Goal: Information Seeking & Learning: Learn about a topic

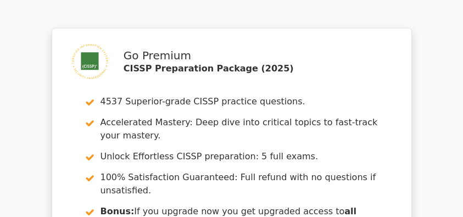
scroll to position [1830, 0]
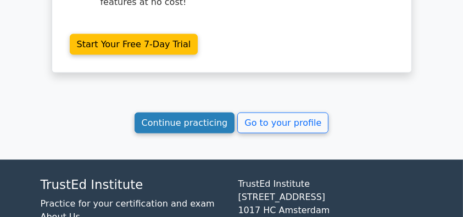
click at [205, 113] on link "Continue practicing" at bounding box center [185, 123] width 100 height 21
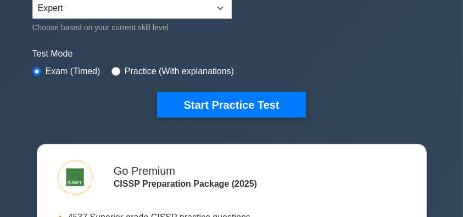
scroll to position [293, 0]
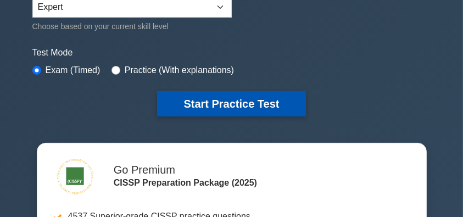
click at [236, 101] on button "Start Practice Test" at bounding box center [231, 103] width 148 height 25
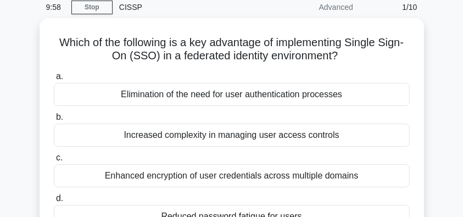
scroll to position [73, 0]
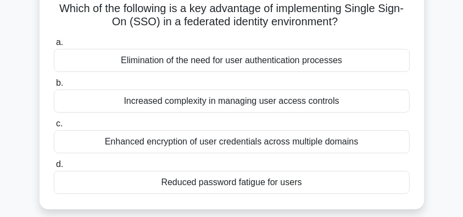
click at [260, 144] on div "Enhanced encryption of user credentials across multiple domains" at bounding box center [232, 141] width 356 height 23
click at [54, 127] on input "c. Enhanced encryption of user credentials across multiple domains" at bounding box center [54, 123] width 0 height 7
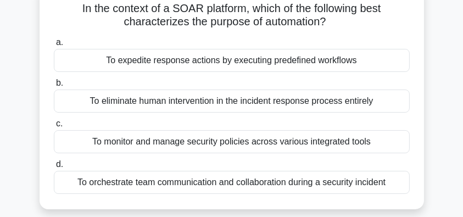
click at [329, 63] on div "To expedite response actions by executing predefined workflows" at bounding box center [232, 60] width 356 height 23
click at [54, 46] on input "a. To expedite response actions by executing predefined workflows" at bounding box center [54, 42] width 0 height 7
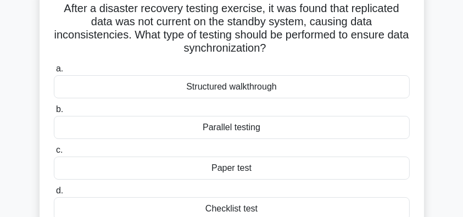
click at [284, 130] on div "Parallel testing" at bounding box center [232, 127] width 356 height 23
click at [54, 113] on input "b. Parallel testing" at bounding box center [54, 109] width 0 height 7
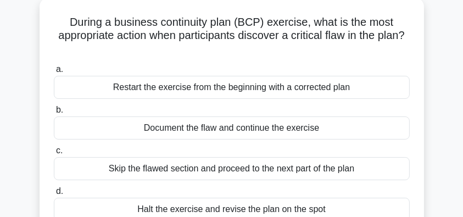
scroll to position [74, 0]
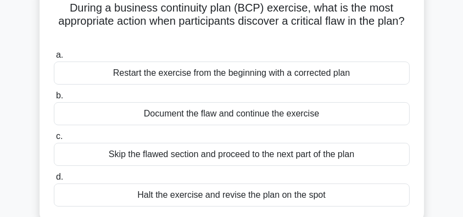
click at [321, 114] on div "Document the flaw and continue the exercise" at bounding box center [232, 113] width 356 height 23
click at [54, 99] on input "b. Document the flaw and continue the exercise" at bounding box center [54, 95] width 0 height 7
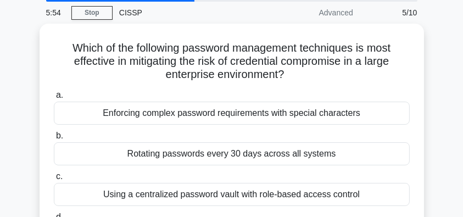
scroll to position [73, 0]
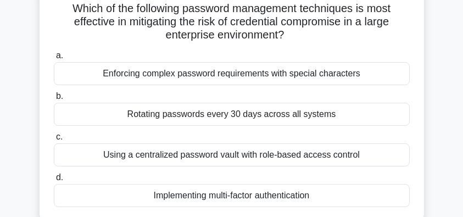
click at [297, 194] on div "Implementing multi-factor authentication" at bounding box center [232, 195] width 356 height 23
click at [54, 181] on input "d. Implementing multi-factor authentication" at bounding box center [54, 177] width 0 height 7
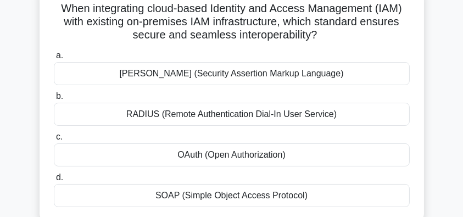
click at [294, 77] on div "SAML (Security Assertion Markup Language)" at bounding box center [232, 73] width 356 height 23
click at [54, 59] on input "a. SAML (Security Assertion Markup Language)" at bounding box center [54, 55] width 0 height 7
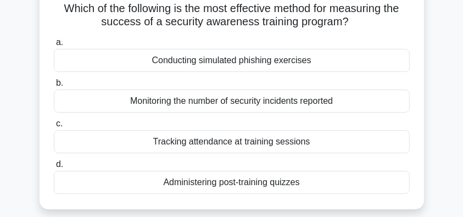
click at [327, 65] on div "Conducting simulated phishing exercises" at bounding box center [232, 60] width 356 height 23
click at [54, 46] on input "a. Conducting simulated phishing exercises" at bounding box center [54, 42] width 0 height 7
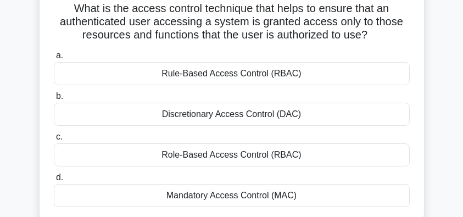
click at [298, 156] on div "Role-Based Access Control (RBAC)" at bounding box center [232, 154] width 356 height 23
click at [54, 141] on input "c. Role-Based Access Control (RBAC)" at bounding box center [54, 136] width 0 height 7
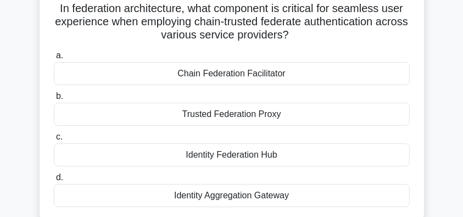
click at [301, 75] on div "Chain Federation Facilitator" at bounding box center [232, 73] width 356 height 23
click at [54, 59] on input "a. Chain Federation Facilitator" at bounding box center [54, 55] width 0 height 7
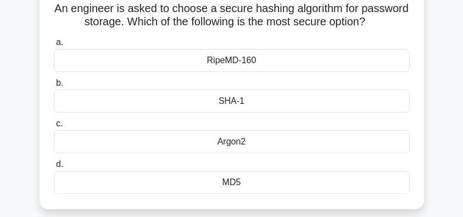
click at [270, 104] on div "SHA-1" at bounding box center [232, 101] width 356 height 23
click at [54, 87] on input "b. SHA-1" at bounding box center [54, 83] width 0 height 7
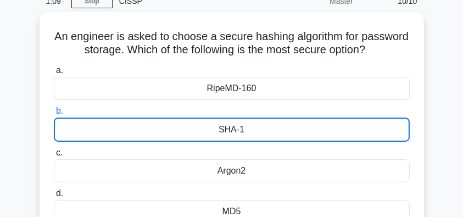
scroll to position [36, 0]
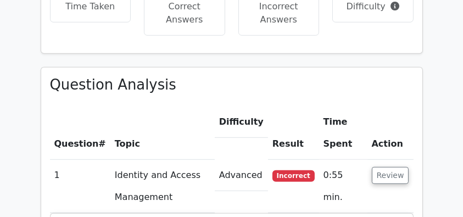
scroll to position [915, 0]
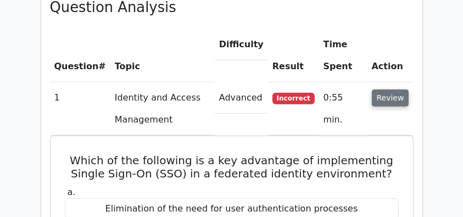
click at [385, 90] on button "Review" at bounding box center [390, 98] width 37 height 17
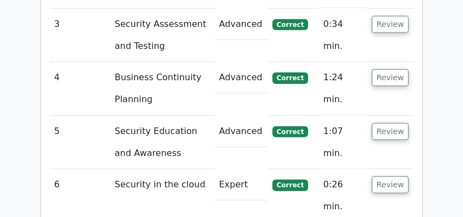
scroll to position [1244, 0]
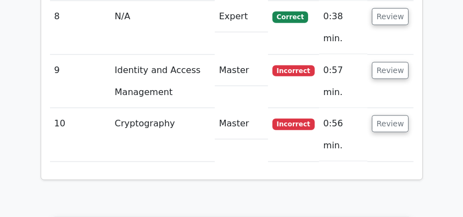
scroll to position [1281, 0]
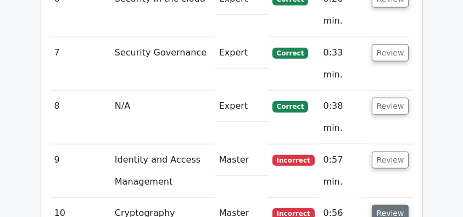
click at [390, 205] on button "Review" at bounding box center [390, 213] width 37 height 17
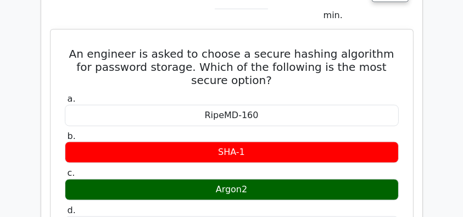
scroll to position [1354, 0]
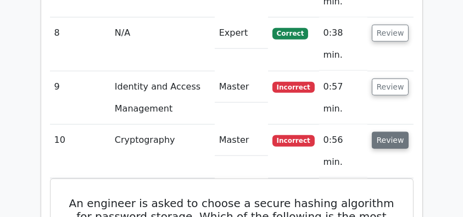
click at [389, 132] on button "Review" at bounding box center [390, 140] width 37 height 17
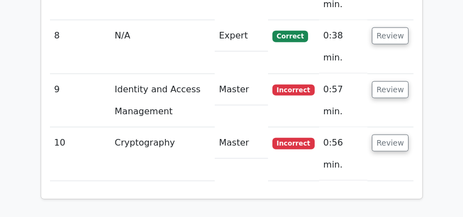
scroll to position [1281, 0]
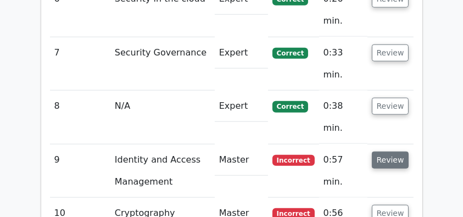
click at [389, 152] on button "Review" at bounding box center [390, 160] width 37 height 17
click at [396, 152] on button "Review" at bounding box center [390, 160] width 37 height 17
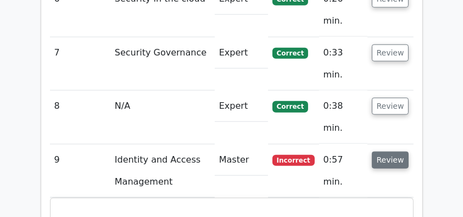
click at [400, 152] on button "Review" at bounding box center [390, 160] width 37 height 17
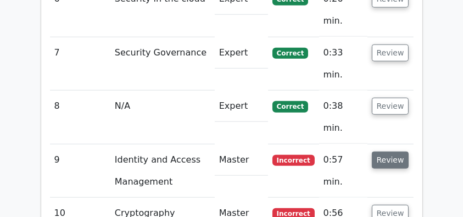
click at [400, 152] on button "Review" at bounding box center [390, 160] width 37 height 17
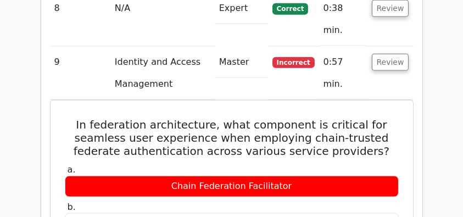
scroll to position [1391, 0]
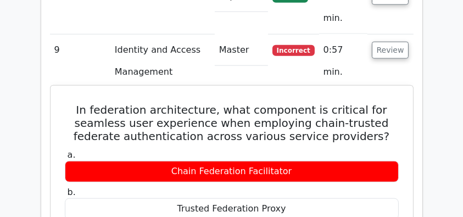
drag, startPoint x: 81, startPoint y: 12, endPoint x: 329, endPoint y: 187, distance: 303.5
copy div "In federation architecture, what component is critical for seamless user experi…"
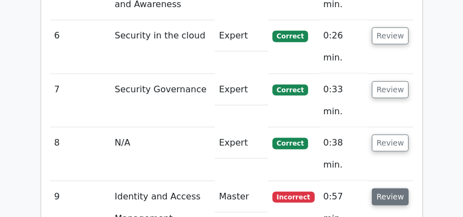
click at [379, 188] on button "Review" at bounding box center [390, 196] width 37 height 17
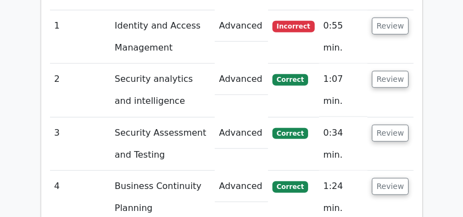
scroll to position [952, 0]
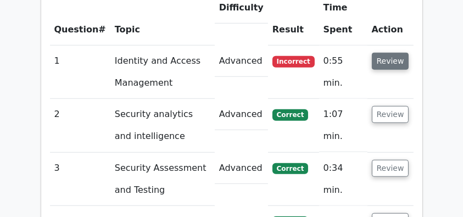
click at [387, 53] on button "Review" at bounding box center [390, 61] width 37 height 17
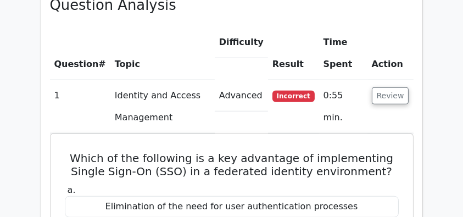
scroll to position [915, 0]
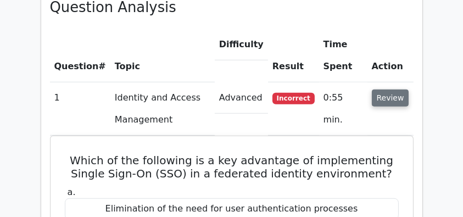
click at [393, 90] on button "Review" at bounding box center [390, 98] width 37 height 17
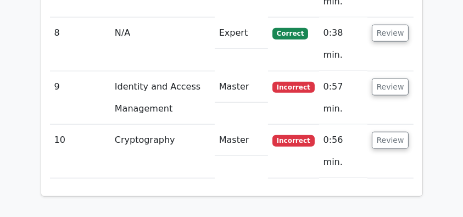
scroll to position [1318, 0]
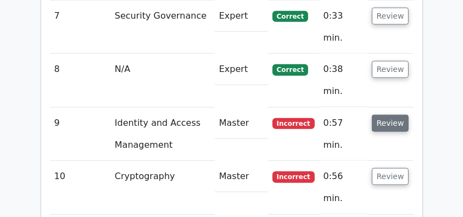
click at [395, 115] on button "Review" at bounding box center [390, 123] width 37 height 17
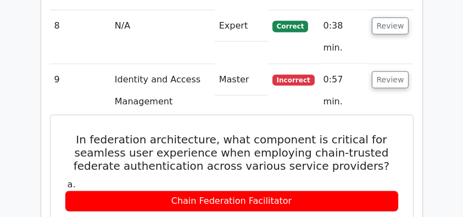
scroll to position [1281, 0]
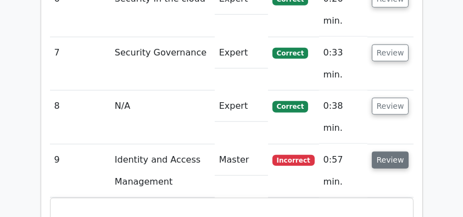
click at [393, 152] on button "Review" at bounding box center [390, 160] width 37 height 17
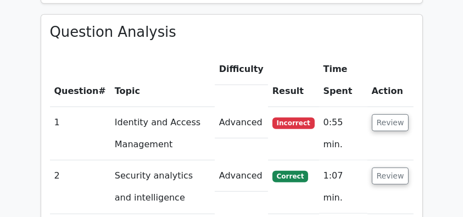
scroll to position [879, 0]
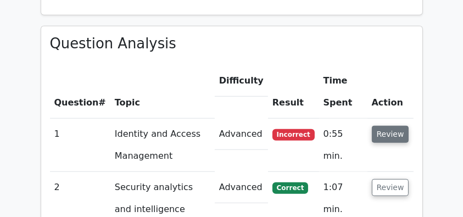
click at [394, 126] on button "Review" at bounding box center [390, 134] width 37 height 17
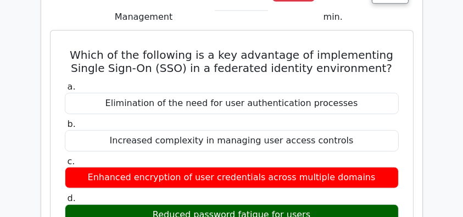
scroll to position [988, 0]
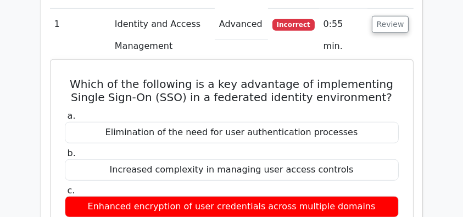
drag, startPoint x: 79, startPoint y: 60, endPoint x: 289, endPoint y: 100, distance: 214.0
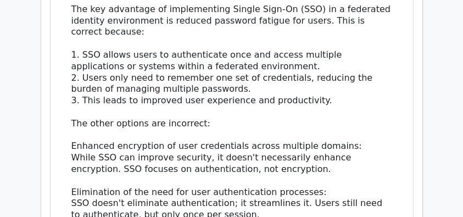
scroll to position [1281, 0]
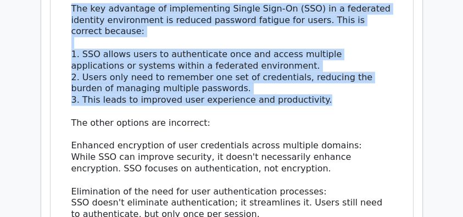
click at [329, 78] on div "The key advantage of implementing Single Sign-On (SSO) in a federated identity …" at bounding box center [231, 140] width 321 height 274
copy div "Which of the following is a key advantage of implementing Single Sign-On (SSO) …"
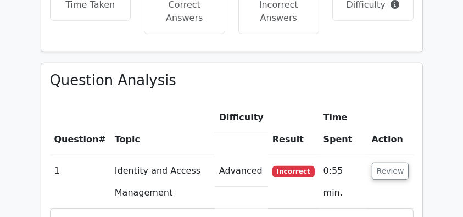
scroll to position [952, 0]
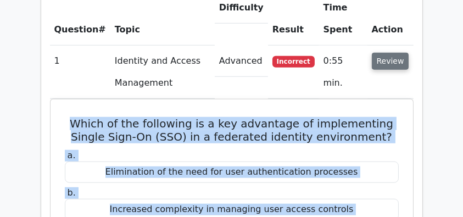
click at [396, 53] on button "Review" at bounding box center [390, 61] width 37 height 17
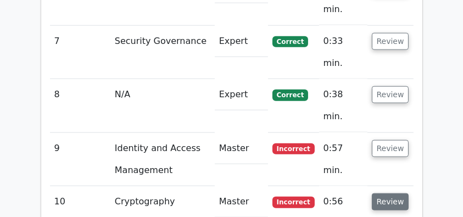
scroll to position [1281, 0]
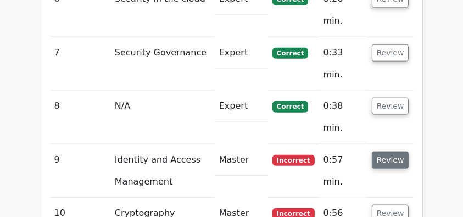
click at [389, 152] on button "Review" at bounding box center [390, 160] width 37 height 17
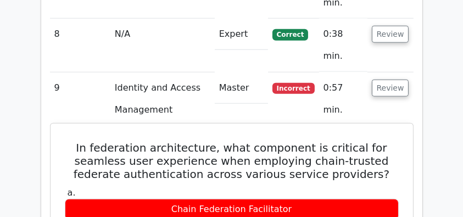
scroll to position [1318, 0]
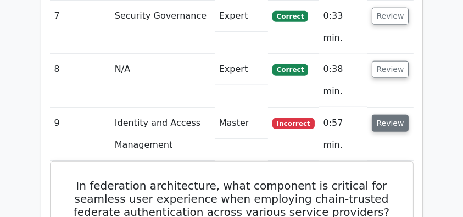
click at [396, 115] on button "Review" at bounding box center [390, 123] width 37 height 17
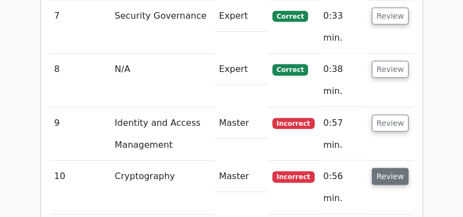
click at [393, 168] on button "Review" at bounding box center [390, 176] width 37 height 17
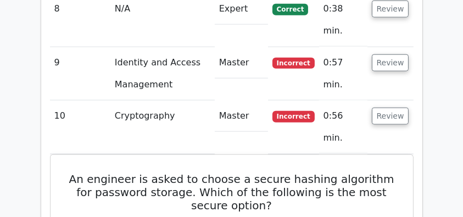
scroll to position [1391, 0]
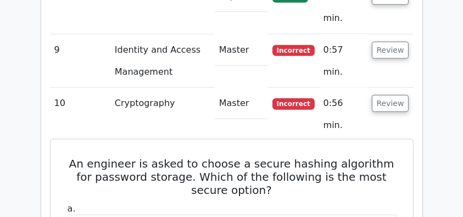
drag, startPoint x: 68, startPoint y: 47, endPoint x: 282, endPoint y: 189, distance: 257.1
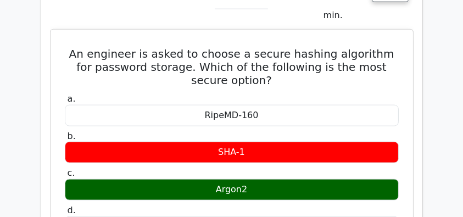
copy div "An engineer is asked to choose a secure hashing algorithm for password storage.…"
